Goal: Information Seeking & Learning: Find specific fact

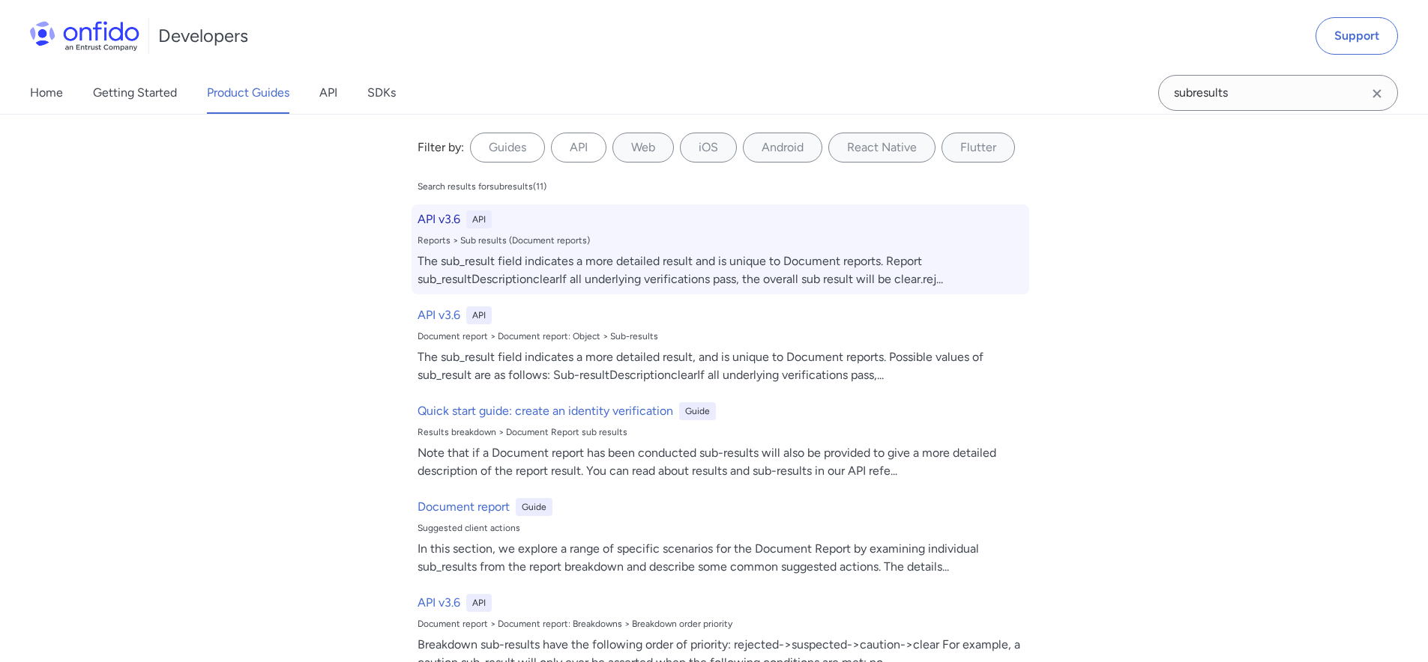
click at [867, 257] on div "The sub_result field indicates a more detailed result and is unique to Document…" at bounding box center [719, 271] width 605 height 36
click at [770, 265] on div "The sub_result field indicates a more detailed result and is unique to Document…" at bounding box center [719, 271] width 605 height 36
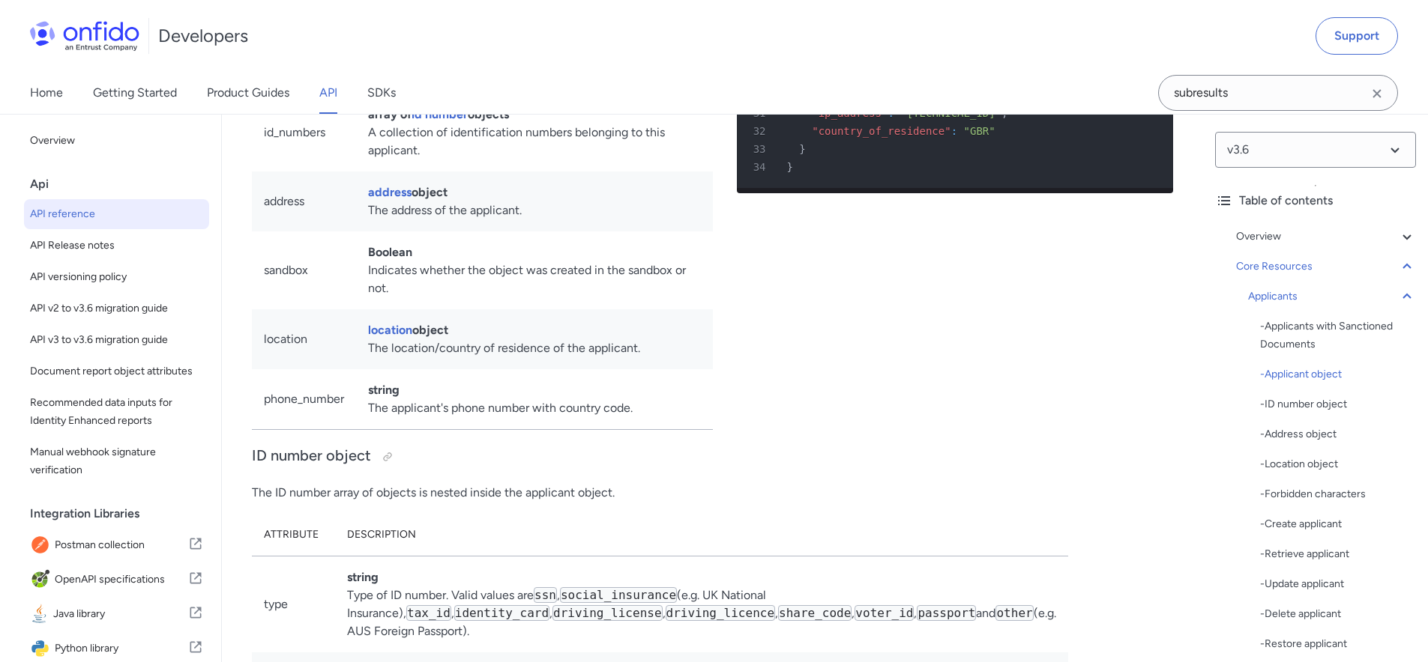
scroll to position [16266, 0]
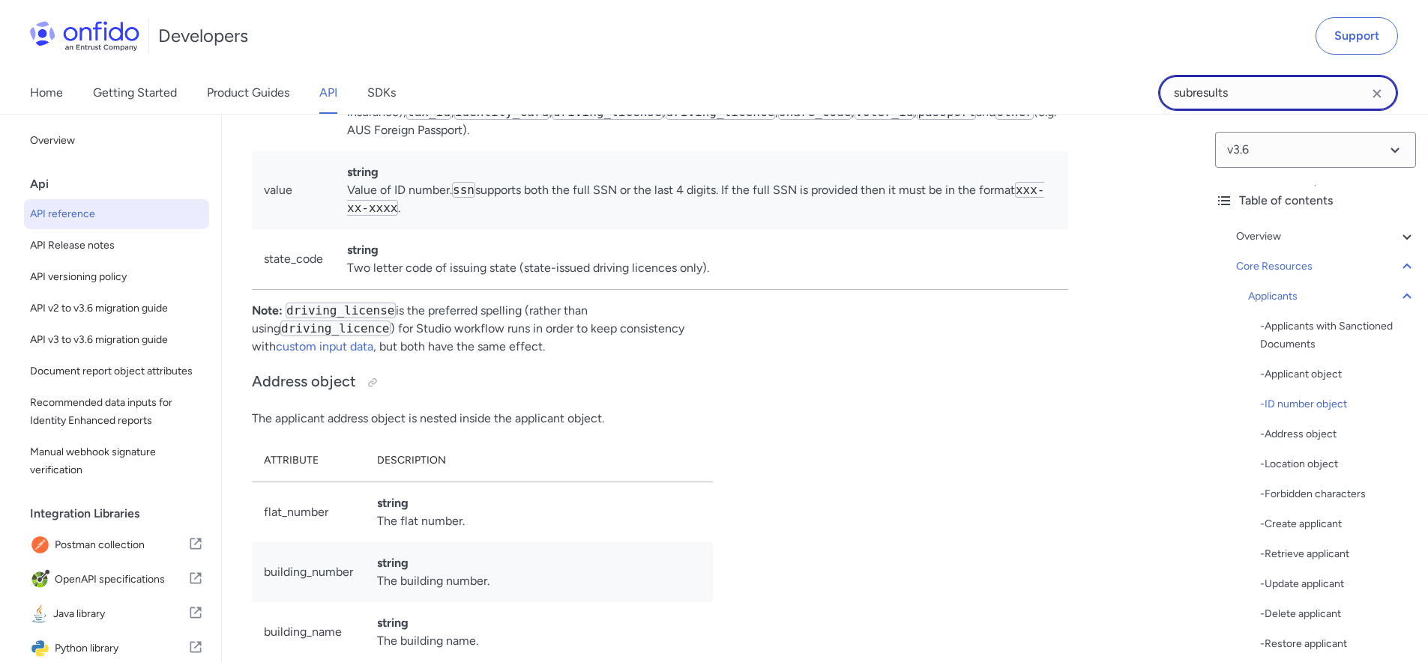
click at [1269, 95] on input "subresults" at bounding box center [1278, 93] width 240 height 36
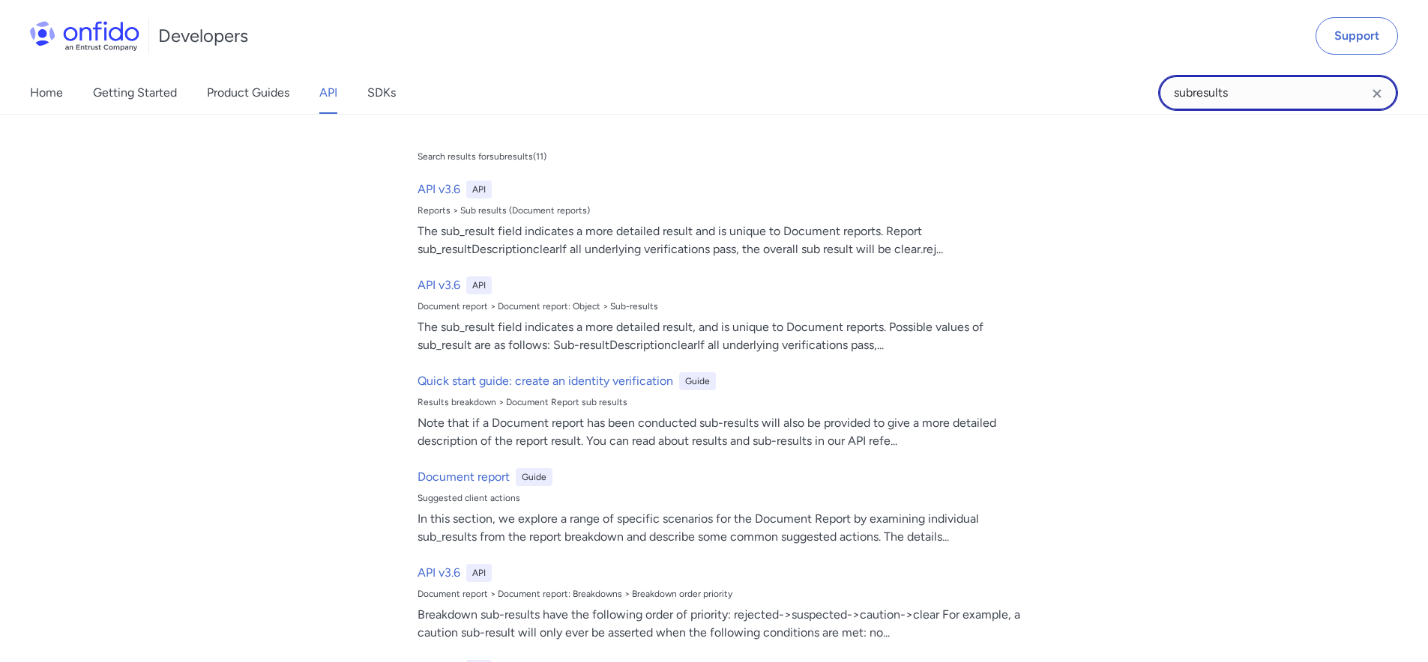
click at [1269, 95] on input "subresults" at bounding box center [1278, 93] width 240 height 36
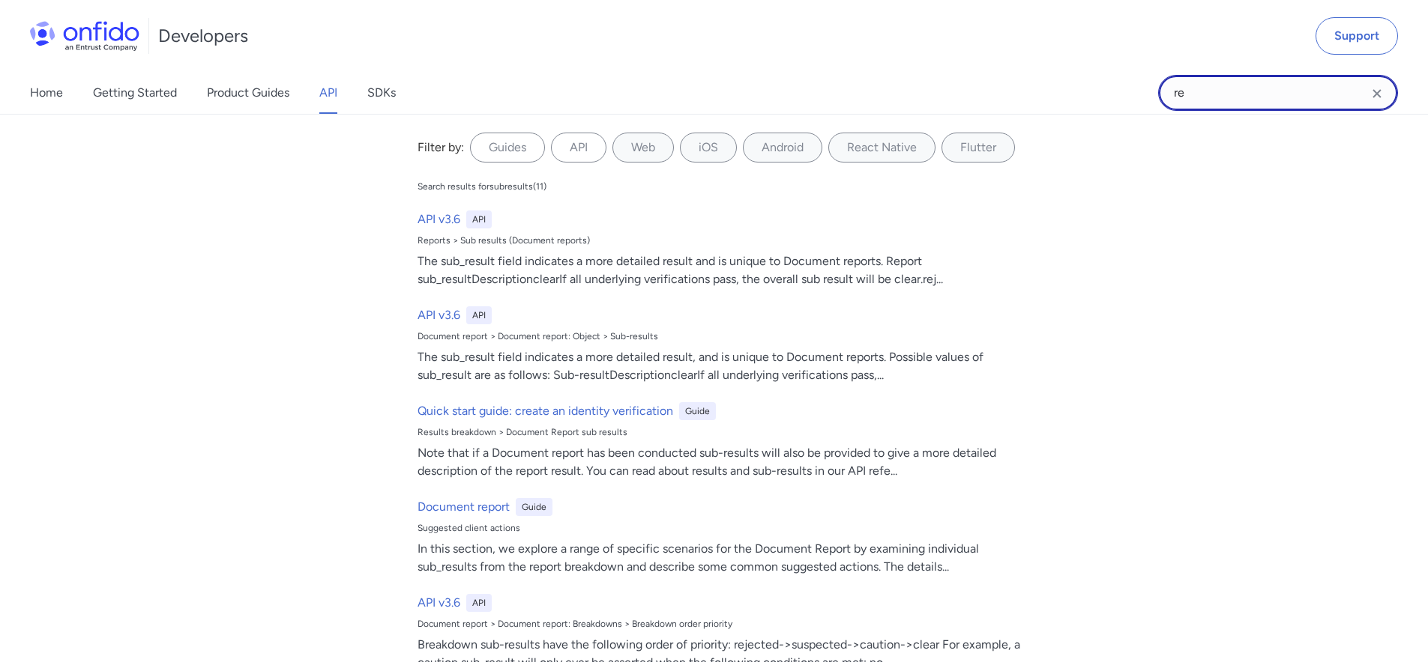
type input "r"
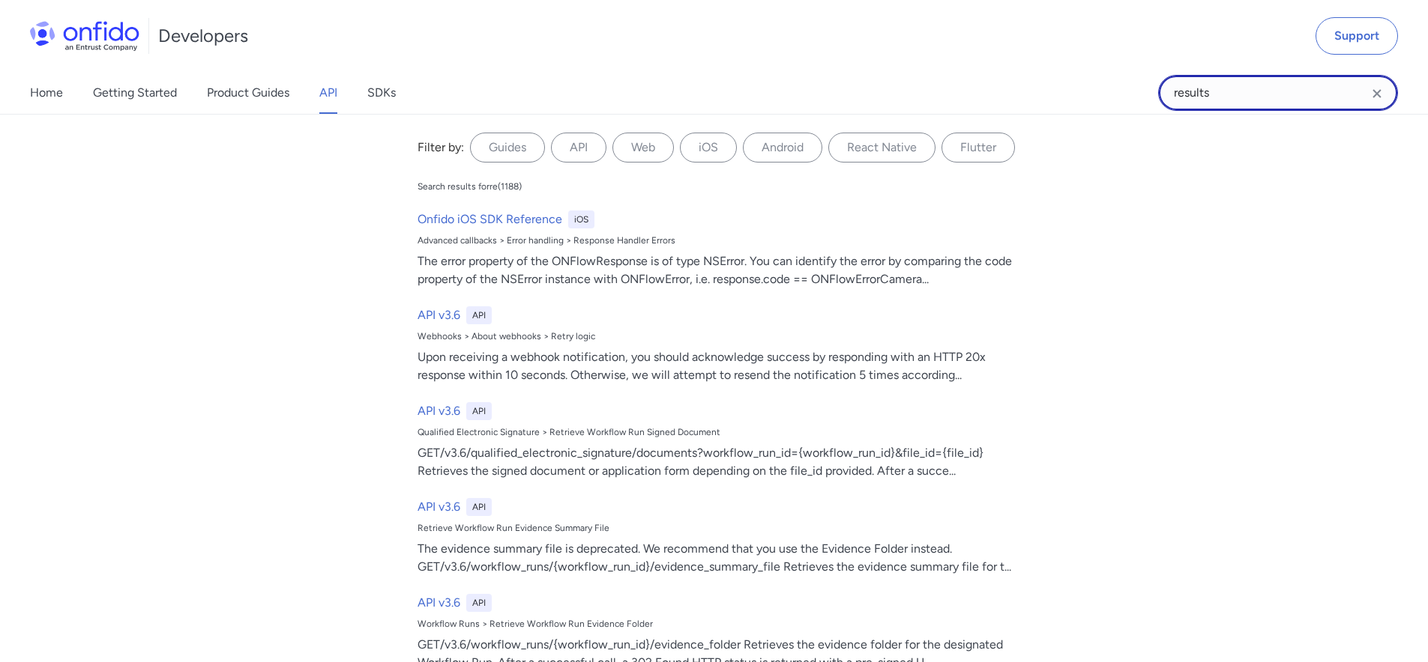
type input "results"
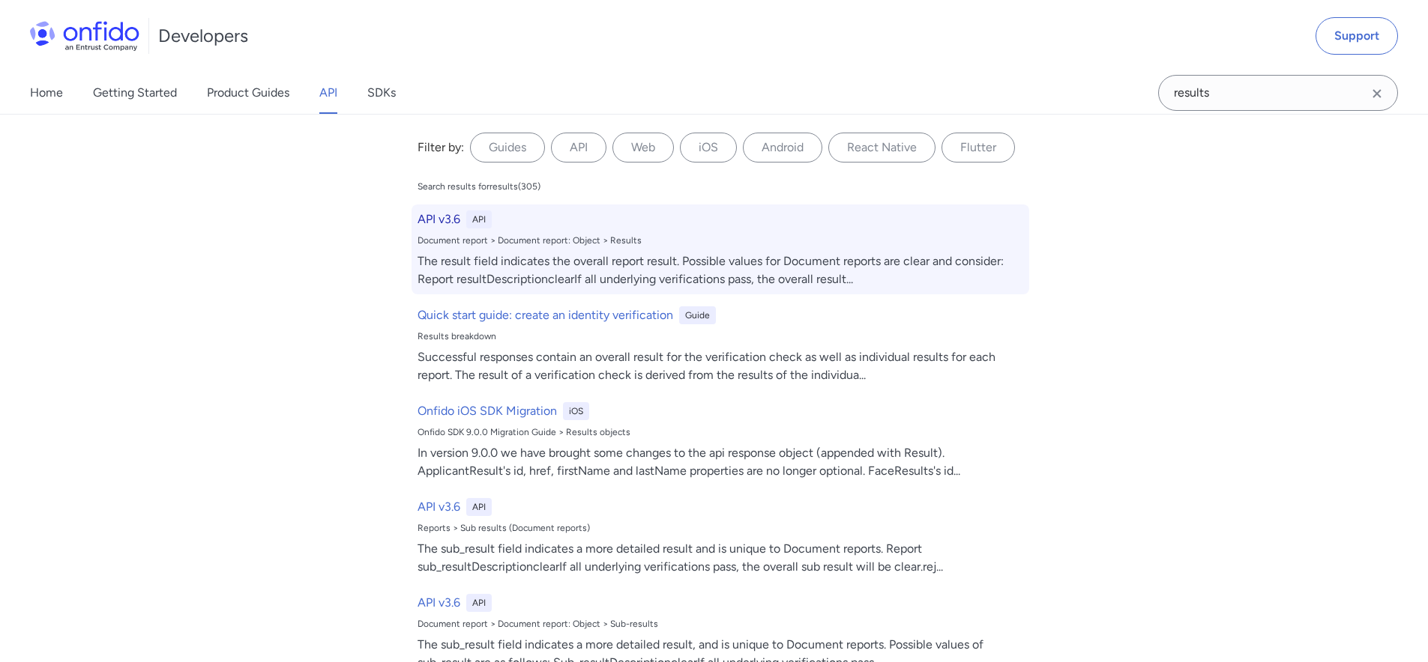
click at [674, 256] on div "The result field indicates the overall report result. Possible values for Docum…" at bounding box center [719, 271] width 605 height 36
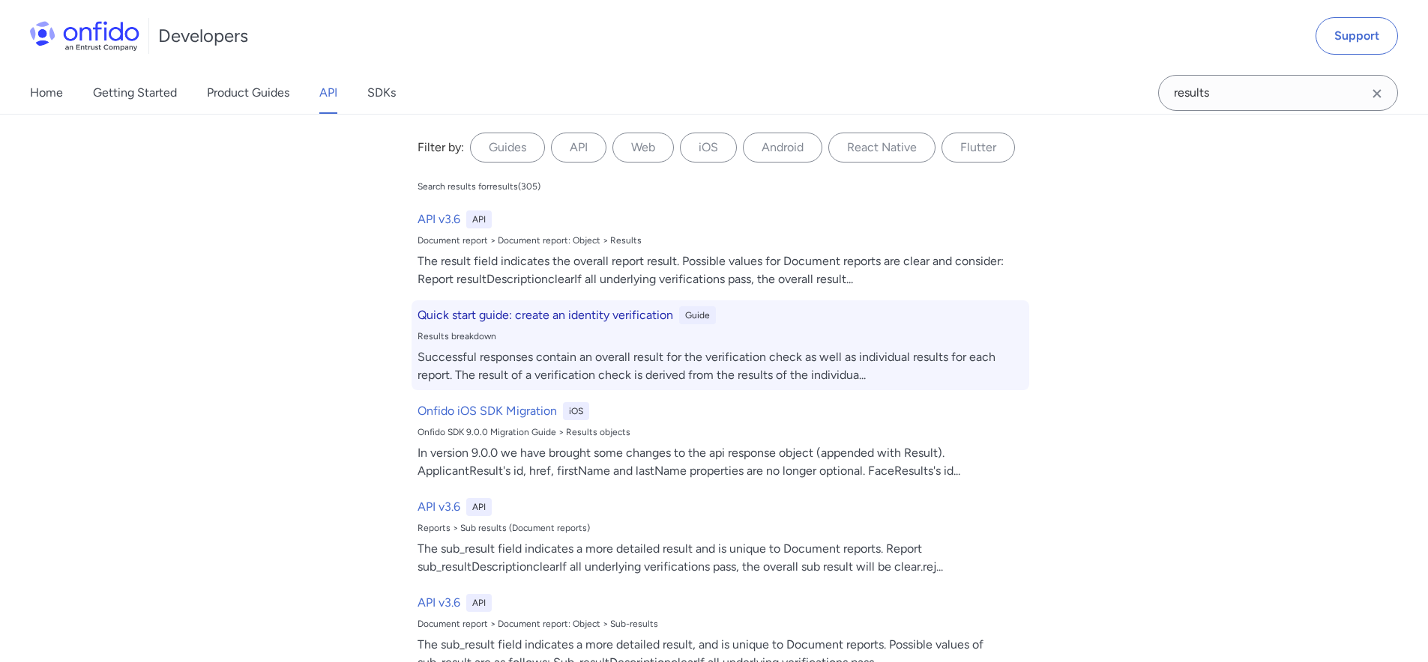
click at [653, 346] on div "Quick start guide: create an identity verification Guide Results breakdown Succ…" at bounding box center [719, 345] width 617 height 90
click at [668, 359] on div "Successful responses contain an overall result for the verification check as we…" at bounding box center [719, 366] width 605 height 36
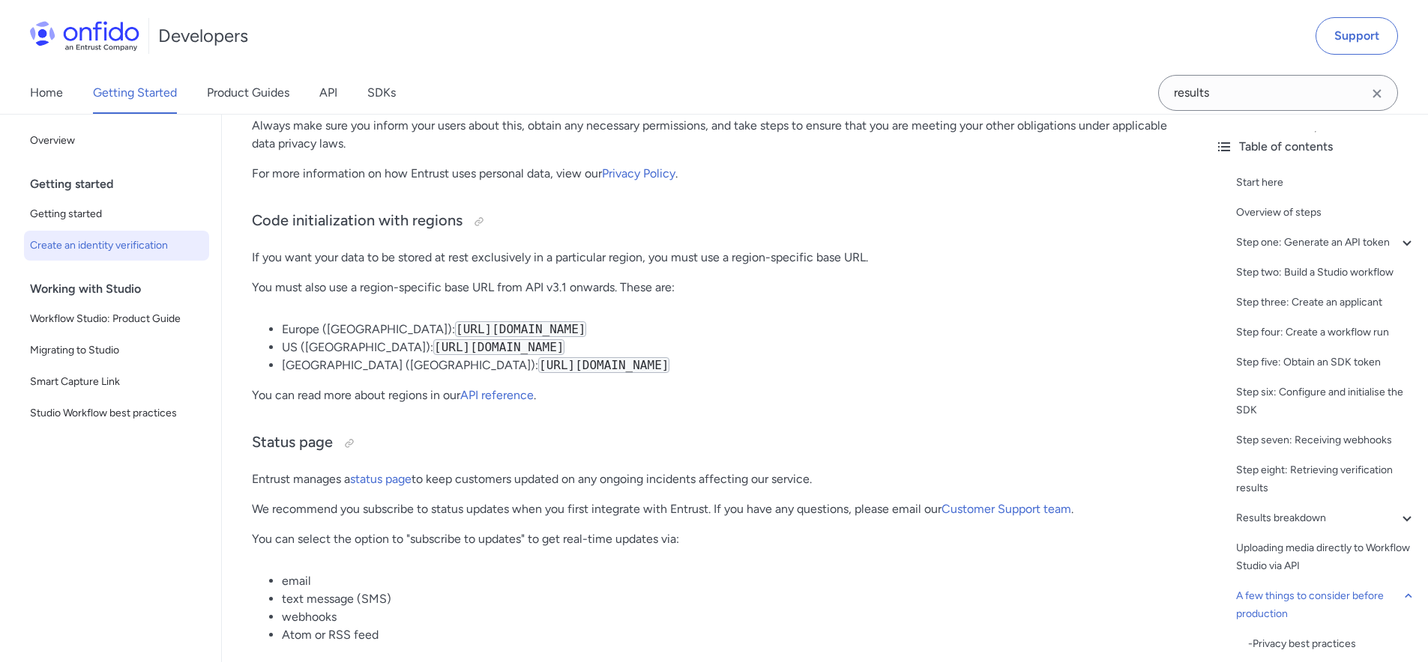
scroll to position [7203, 0]
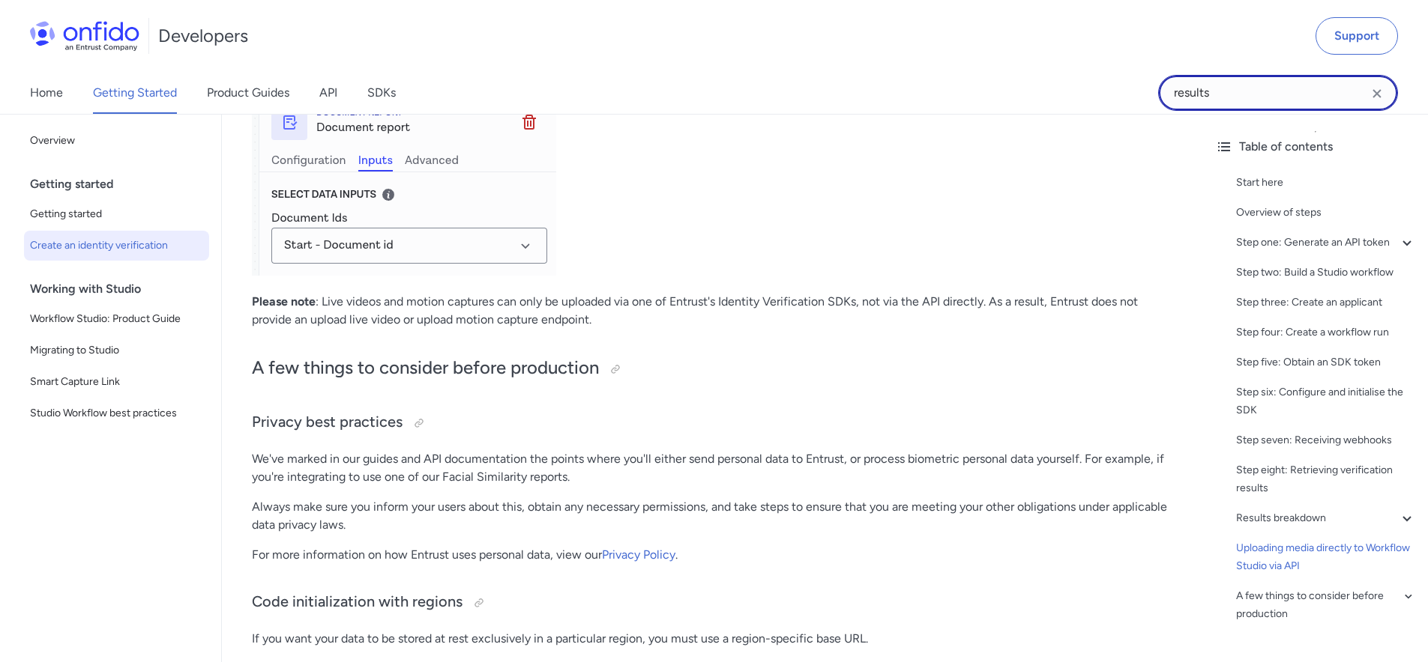
click at [1267, 76] on input "results" at bounding box center [1278, 93] width 240 height 36
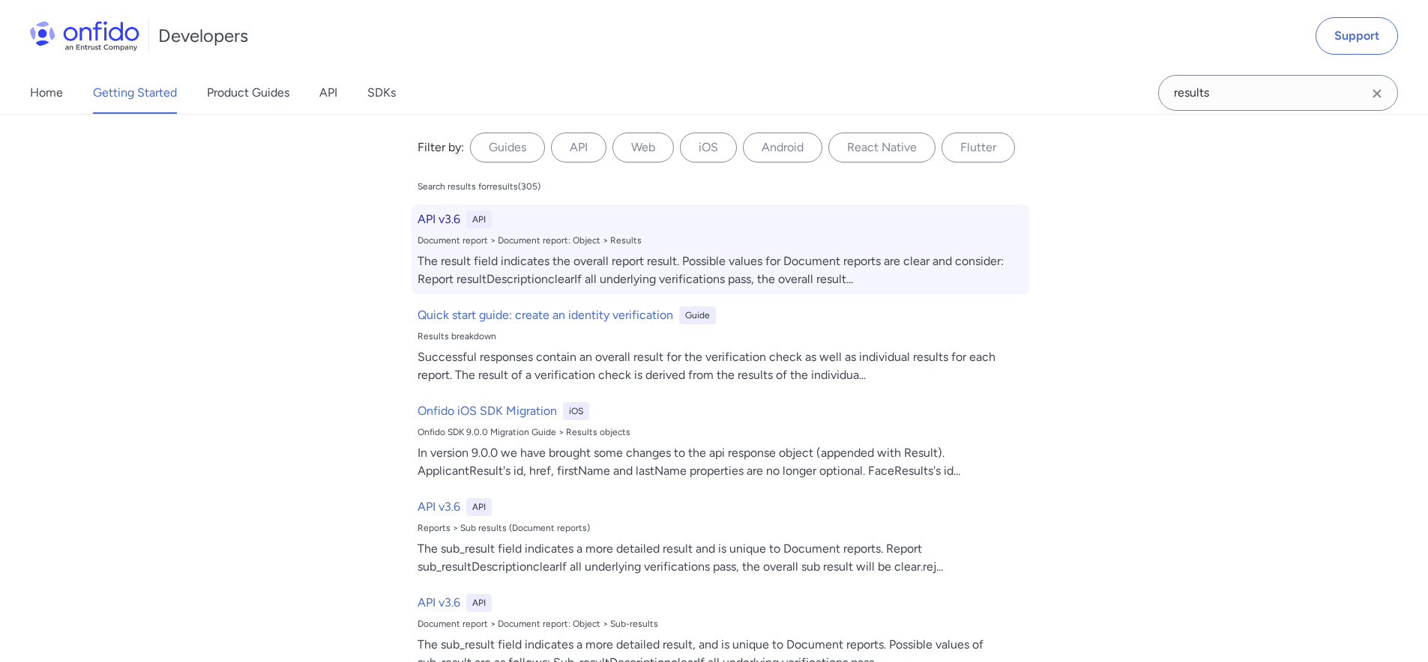
click at [745, 265] on div "The result field indicates the overall report result. Possible values for Docum…" at bounding box center [719, 271] width 605 height 36
select select "http"
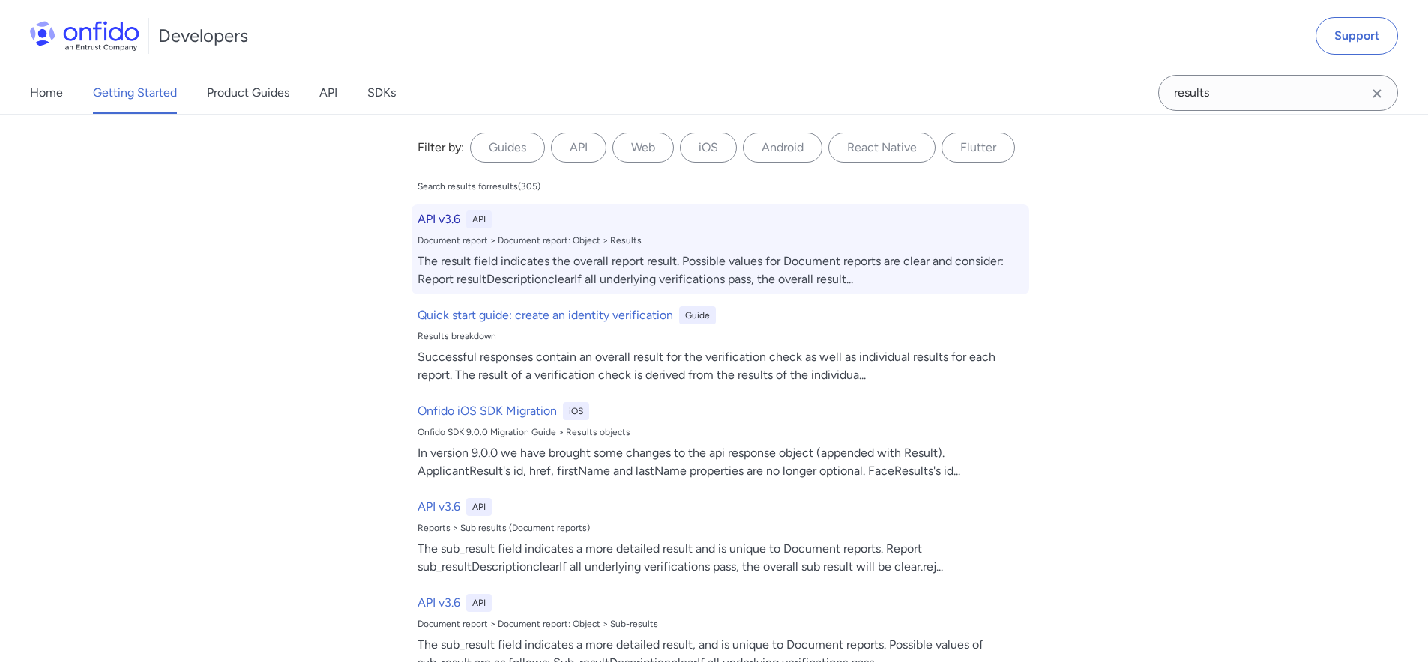
select select "http"
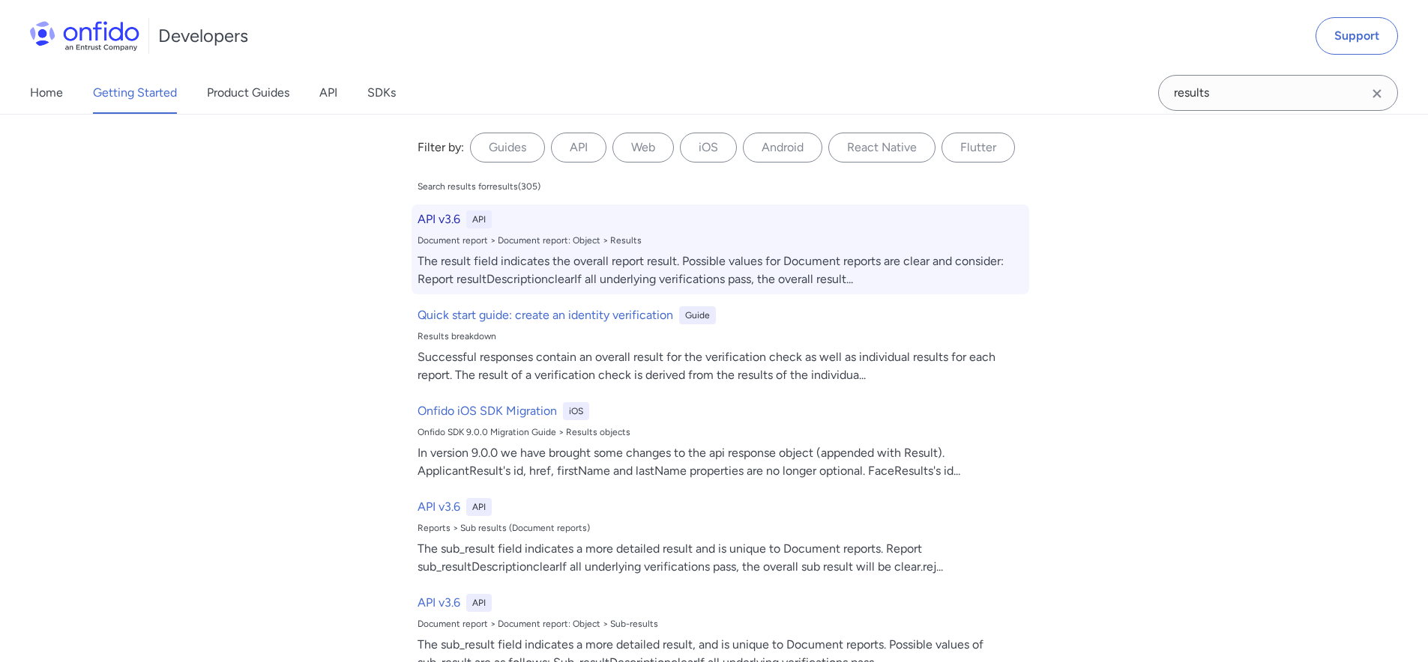
select select "http"
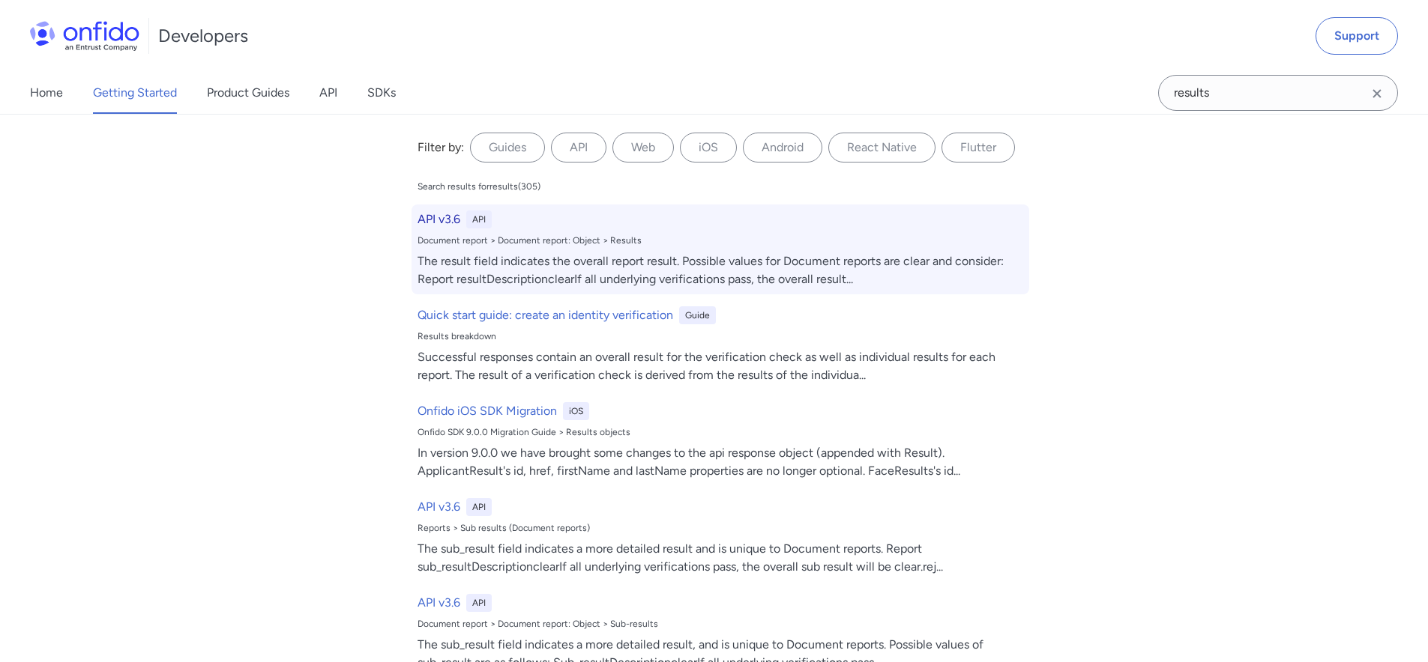
select select "http"
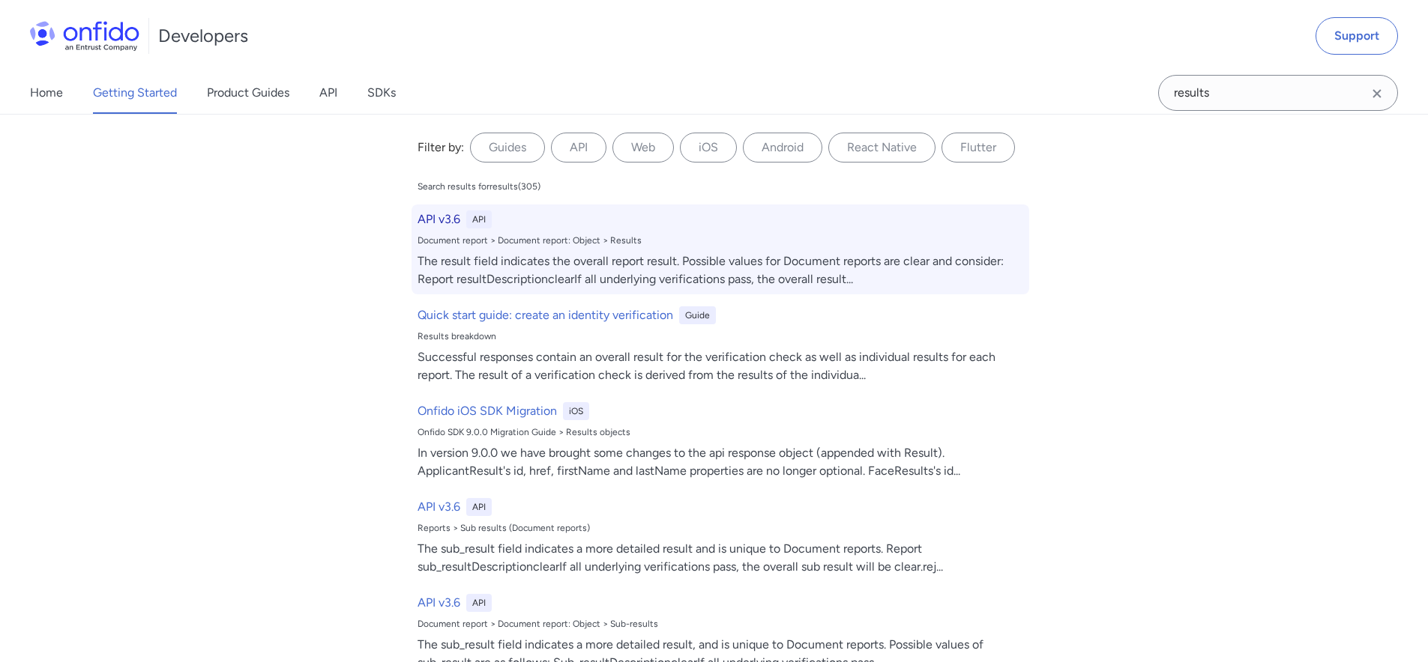
select select "http"
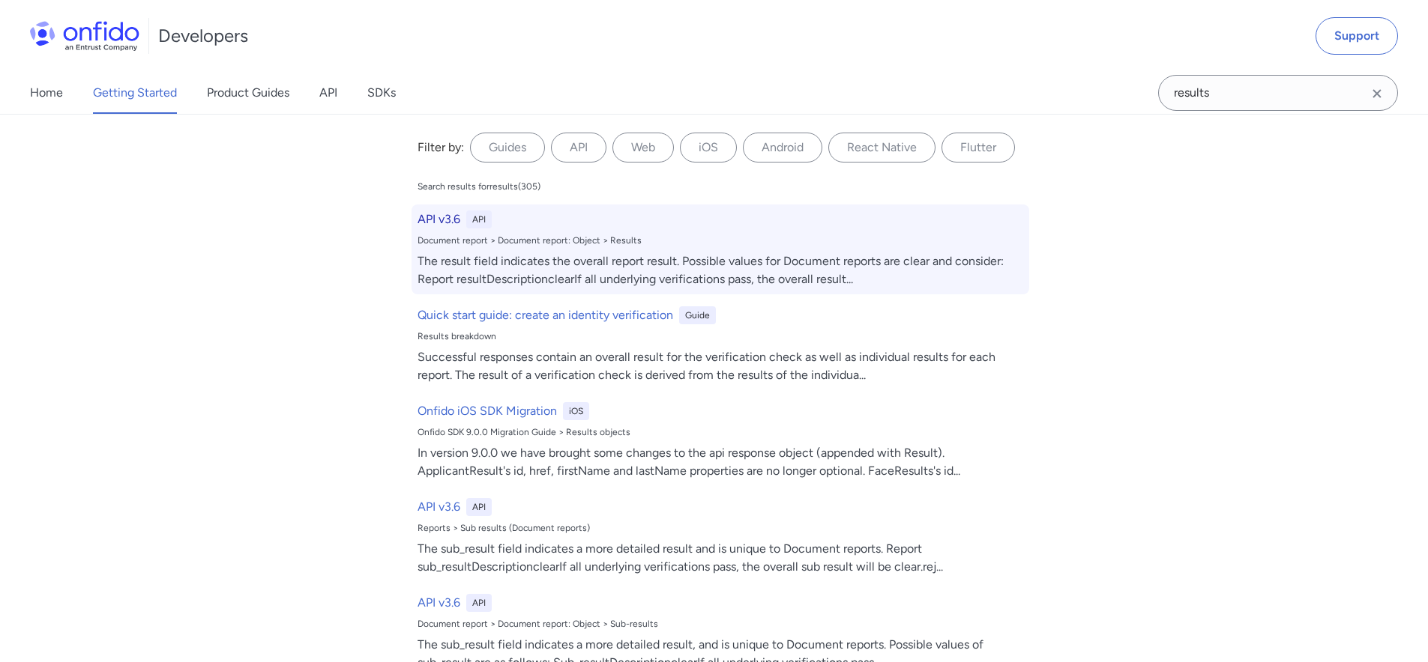
select select "http"
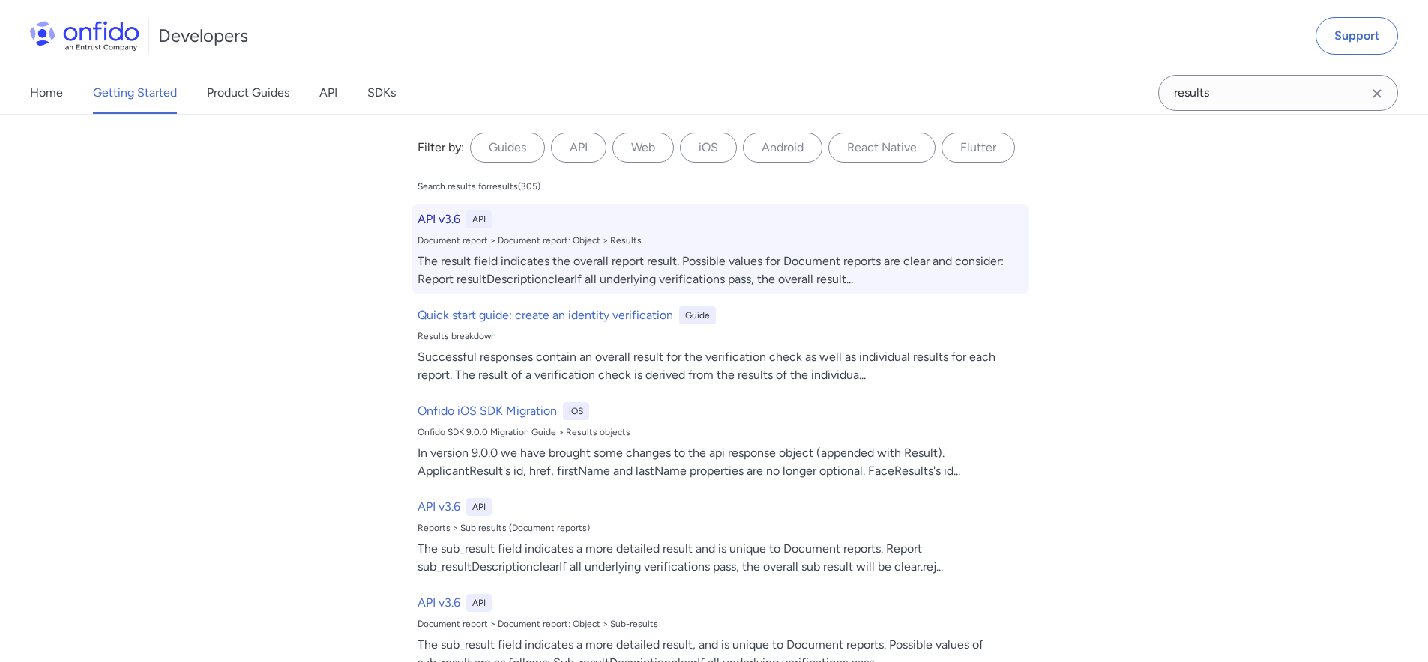
select select "http"
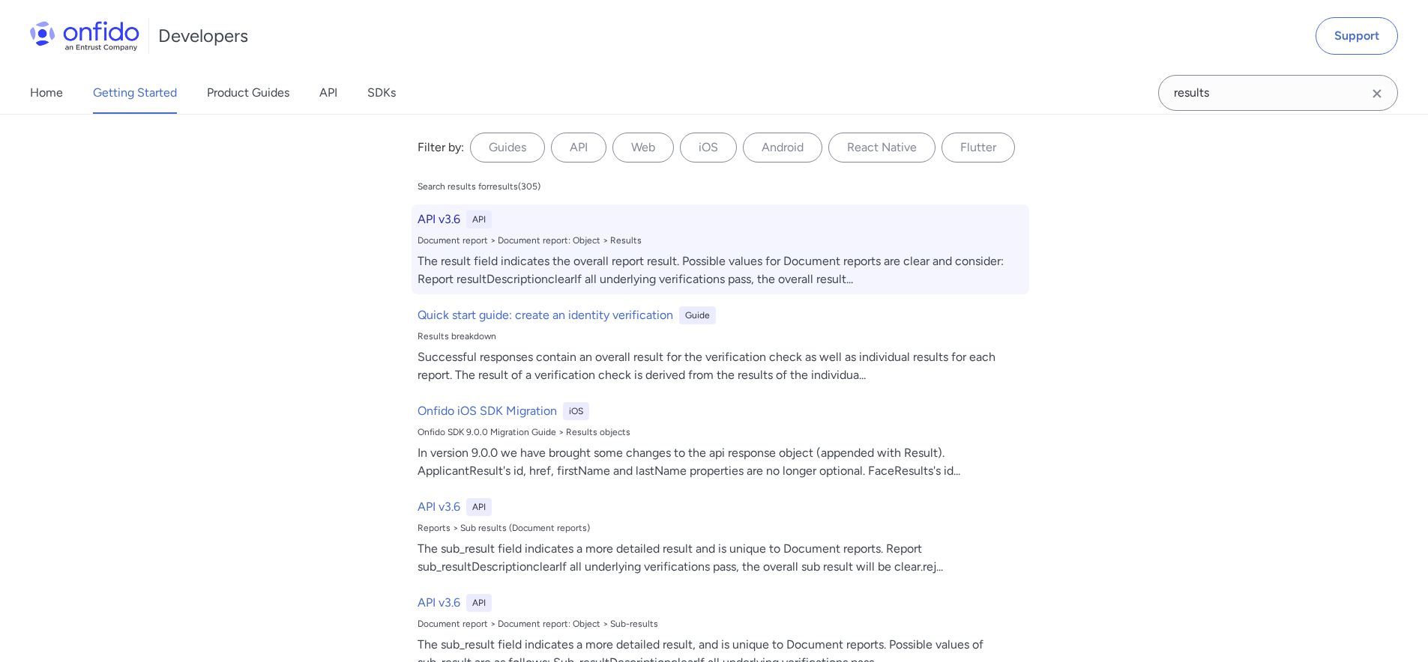
select select "http"
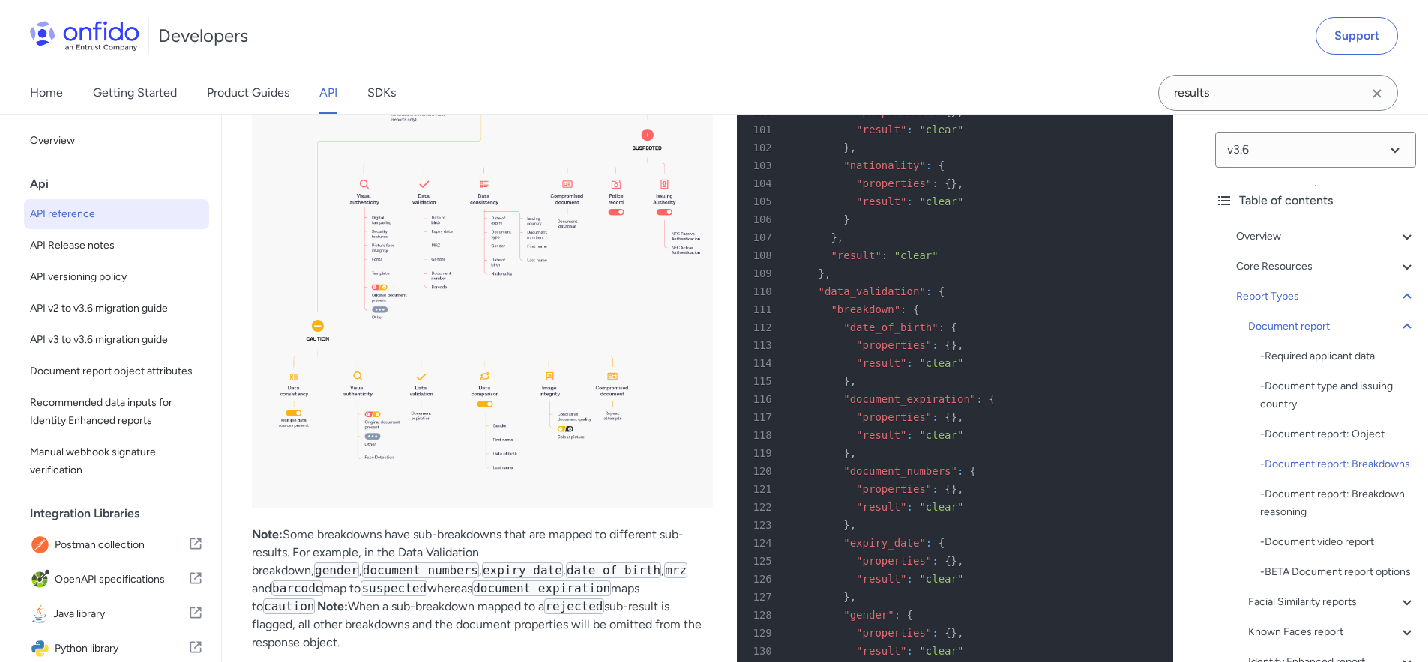
click at [516, 249] on img at bounding box center [482, 165] width 461 height 687
click at [516, 248] on img at bounding box center [482, 165] width 461 height 687
click at [528, 256] on img at bounding box center [482, 168] width 461 height 687
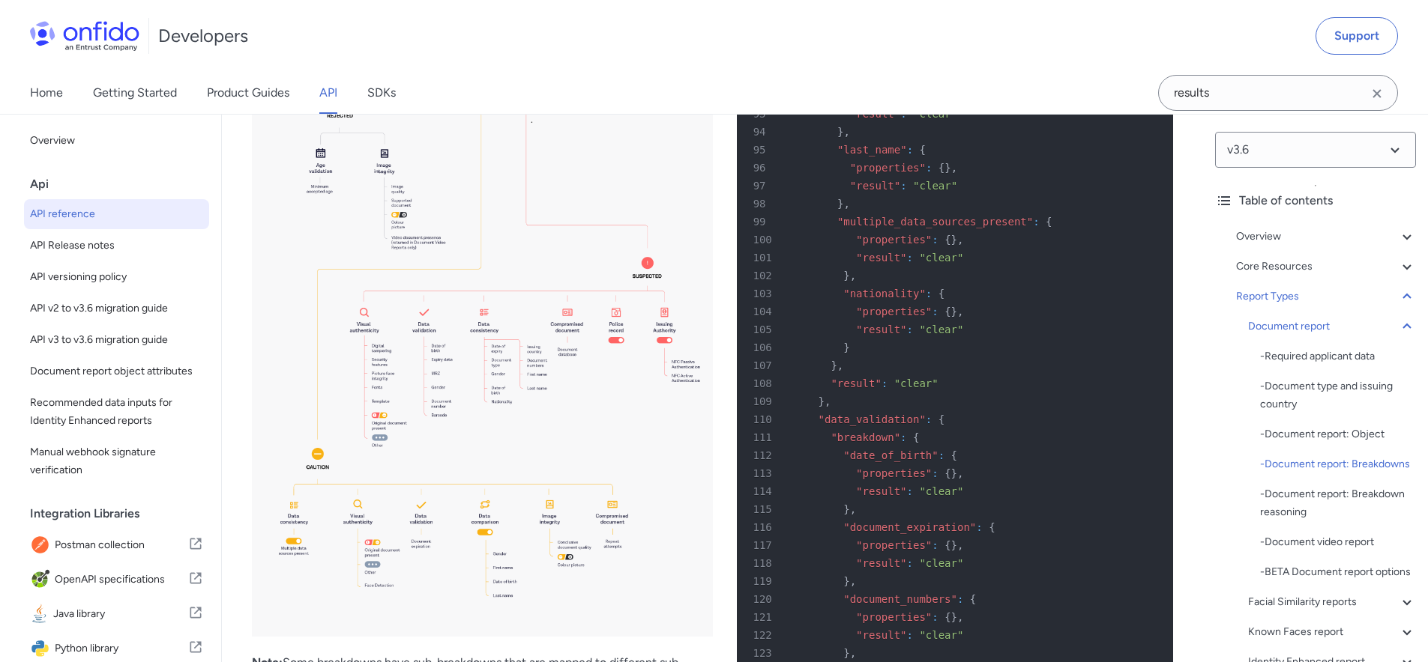
scroll to position [55815, 0]
